Goal: Check status: Check status

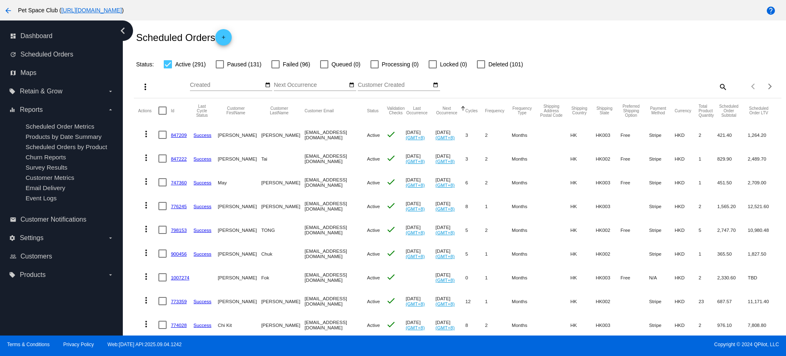
scroll to position [13, 0]
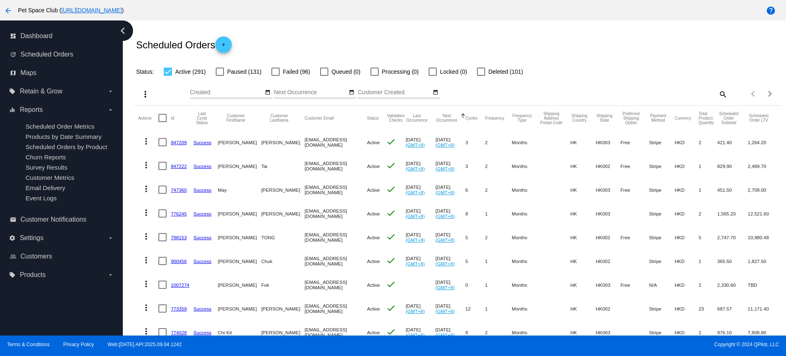
click at [718, 92] on mat-icon "search" at bounding box center [723, 94] width 10 height 13
click at [628, 96] on div "Search" at bounding box center [646, 90] width 161 height 16
paste input "951170"
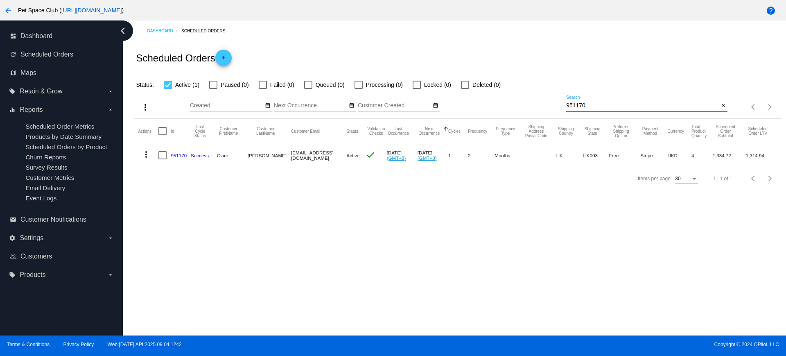
scroll to position [0, 0]
type input "951170"
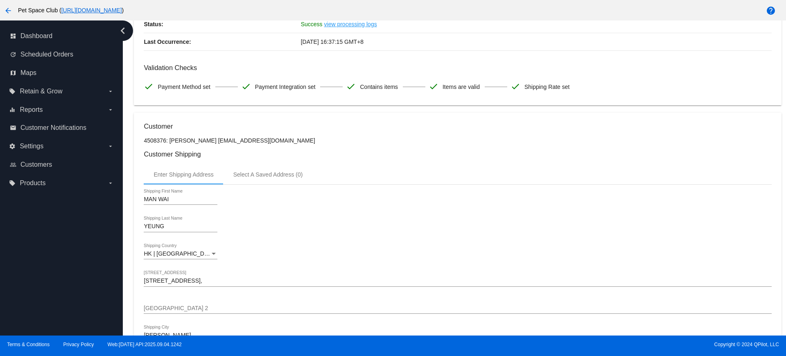
scroll to position [51, 0]
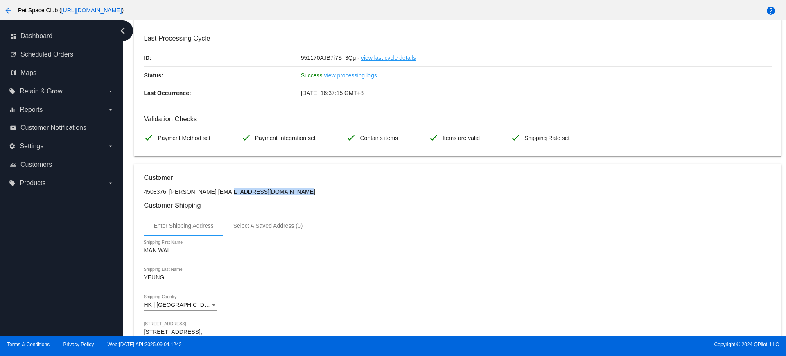
drag, startPoint x: 274, startPoint y: 193, endPoint x: 203, endPoint y: 194, distance: 71.3
click at [203, 194] on p "4508376: Clare Yeung cmwy_2004@yahoo.com.hk" at bounding box center [458, 191] width 628 height 7
copy p "[EMAIL_ADDRESS][DOMAIN_NAME]"
drag, startPoint x: 304, startPoint y: 197, endPoint x: 305, endPoint y: 183, distance: 13.6
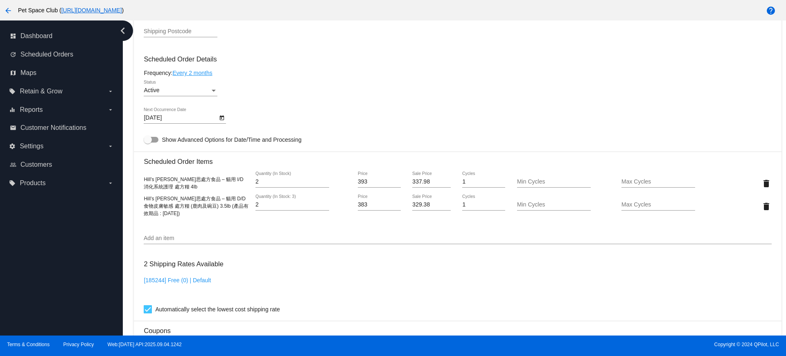
scroll to position [410, 0]
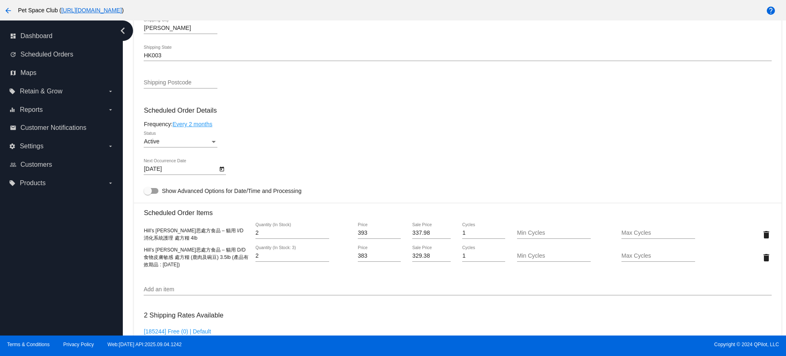
click at [223, 168] on icon "Open calendar" at bounding box center [222, 169] width 5 height 5
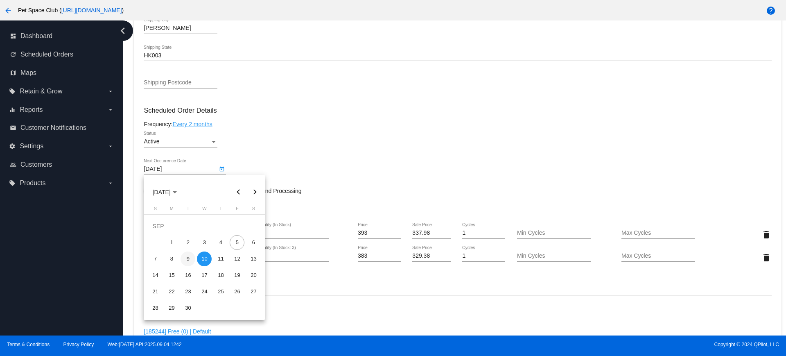
click at [190, 259] on div "9" at bounding box center [188, 258] width 15 height 15
type input "9/9/2025"
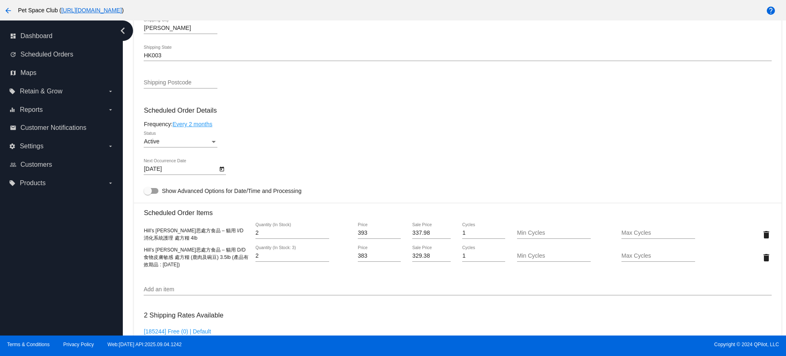
drag, startPoint x: 199, startPoint y: 258, endPoint x: 143, endPoint y: 249, distance: 57.3
click at [144, 248] on span "Hill’s 希爾思處方食品 – 貓用 D/D 食物皮膚敏感 處方糧 (鹿肉及碗豆) 3.5lb (產品有效期品 : 2025年10月30日)" at bounding box center [196, 257] width 104 height 20
copy span "Hill’s 希爾思處方食品 – 貓用 D/D 食物皮膚敏感 處方糧 (鹿肉及碗豆) 3.5lb"
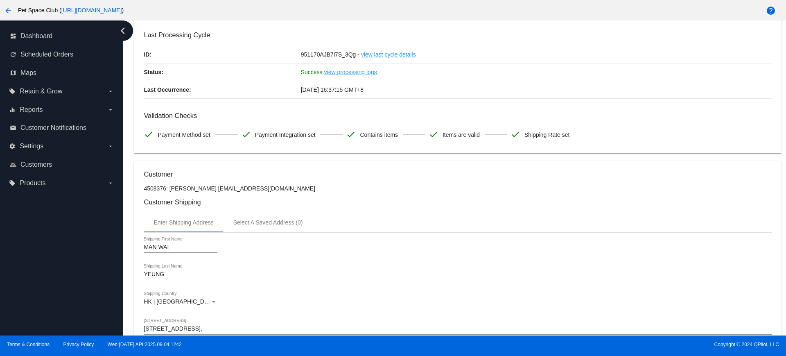
scroll to position [51, 0]
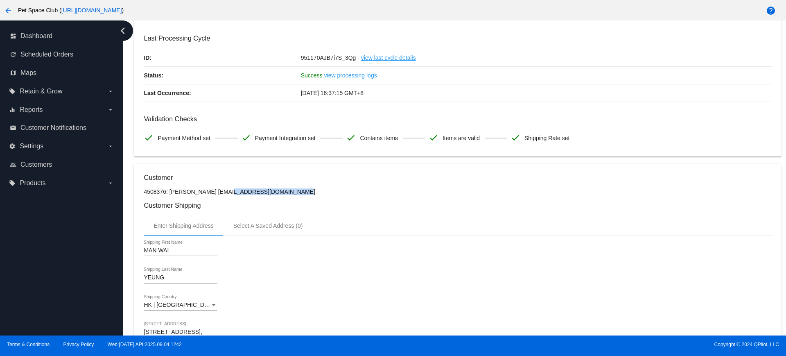
drag, startPoint x: 277, startPoint y: 194, endPoint x: 204, endPoint y: 194, distance: 73.3
click at [204, 194] on p "4508376: Clare Yeung cmwy_2004@yahoo.com.hk" at bounding box center [458, 191] width 628 height 7
copy p "[EMAIL_ADDRESS][DOMAIN_NAME]"
click at [323, 181] on h3 "Customer" at bounding box center [458, 178] width 628 height 8
